Goal: Use online tool/utility: Utilize a website feature to perform a specific function

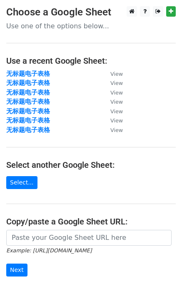
scroll to position [83, 0]
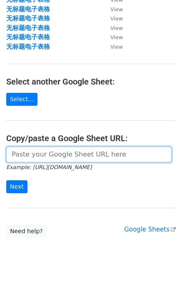
click at [33, 155] on input "url" at bounding box center [89, 155] width 166 height 16
paste input "[URL][DOMAIN_NAME]"
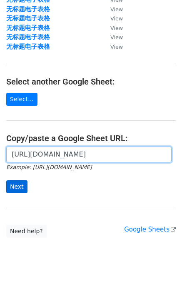
type input "[URL][DOMAIN_NAME]"
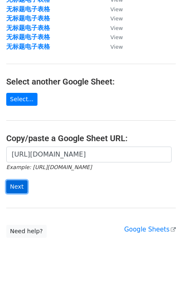
click at [20, 186] on input "Next" at bounding box center [16, 187] width 21 height 13
